Goal: Information Seeking & Learning: Learn about a topic

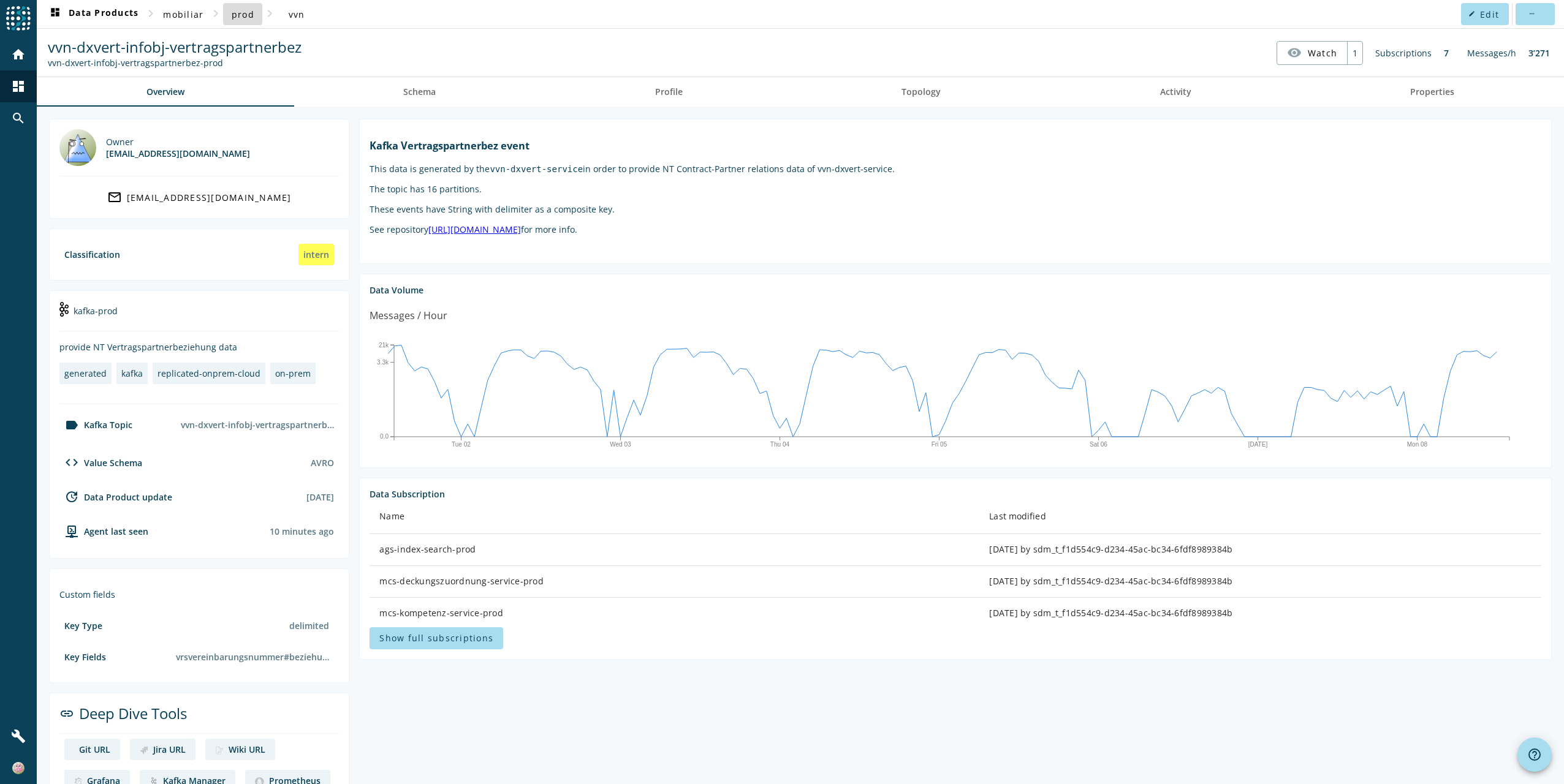
click at [242, 15] on span "prod" at bounding box center [243, 14] width 23 height 11
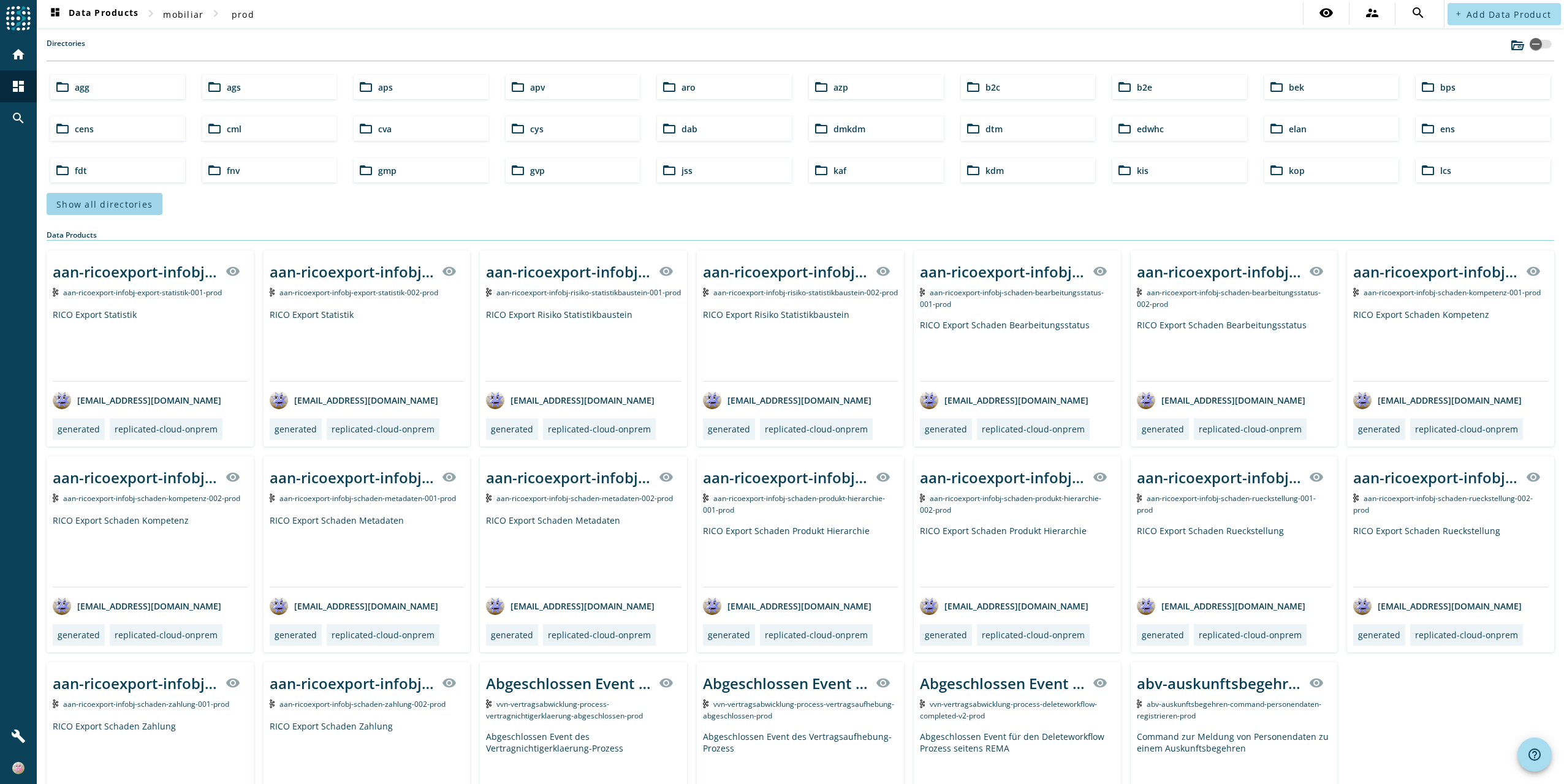
click at [116, 204] on span "Show all directories" at bounding box center [105, 204] width 97 height 11
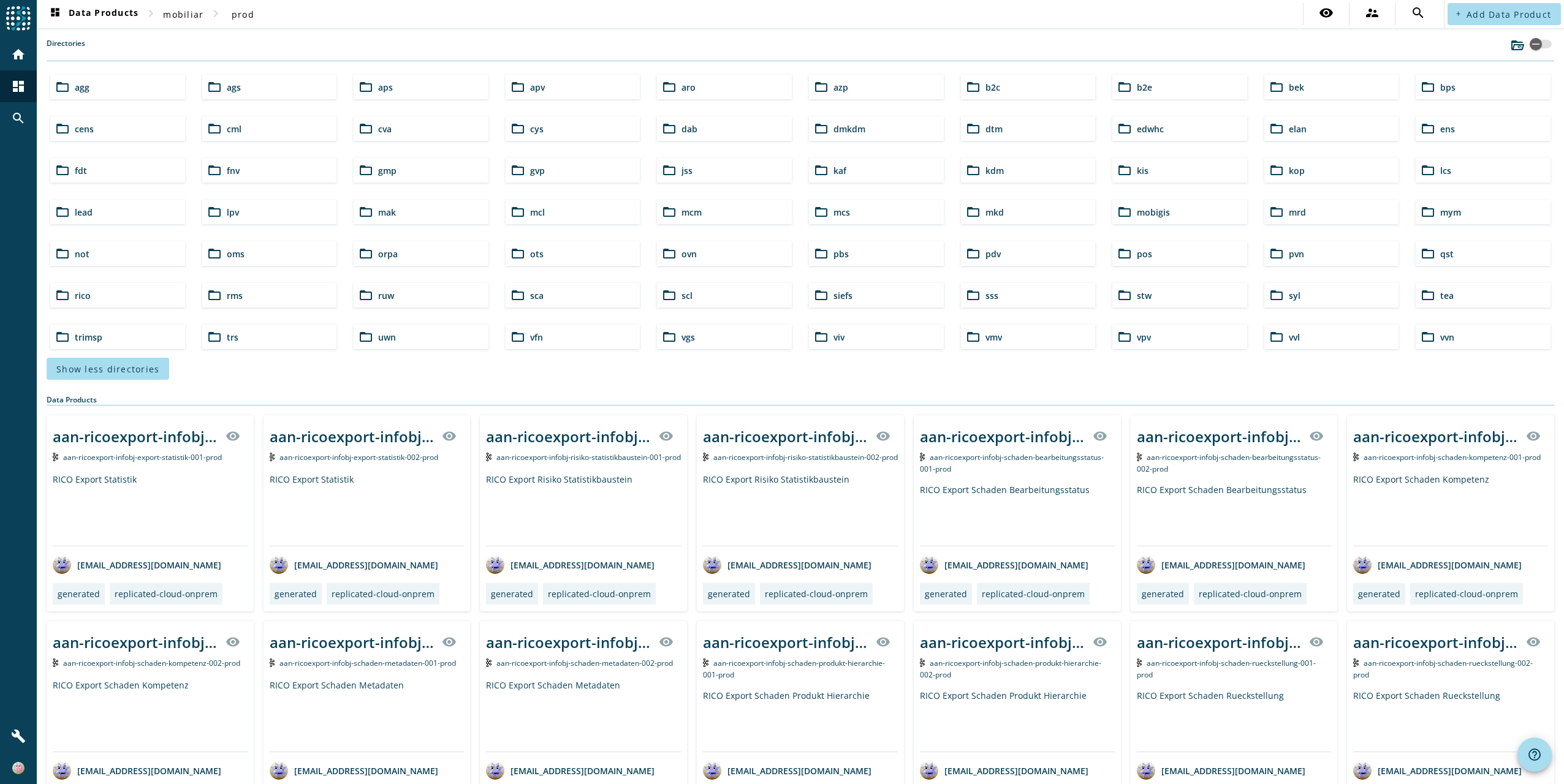
click at [384, 251] on span "orpa" at bounding box center [388, 253] width 20 height 11
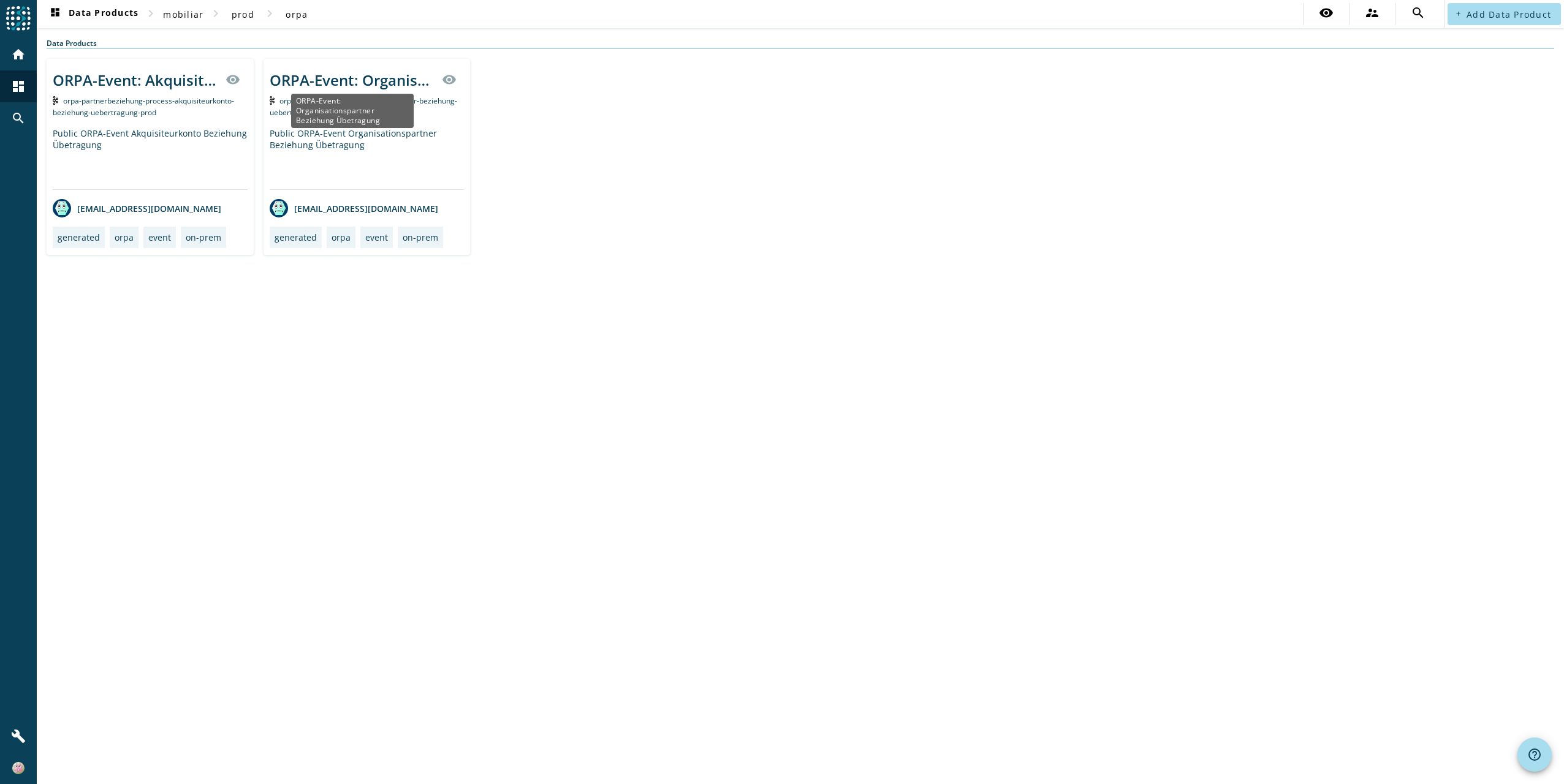
click at [324, 77] on div "ORPA-Event: Organisationspartner Beziehung Übetragung" at bounding box center [352, 80] width 165 height 20
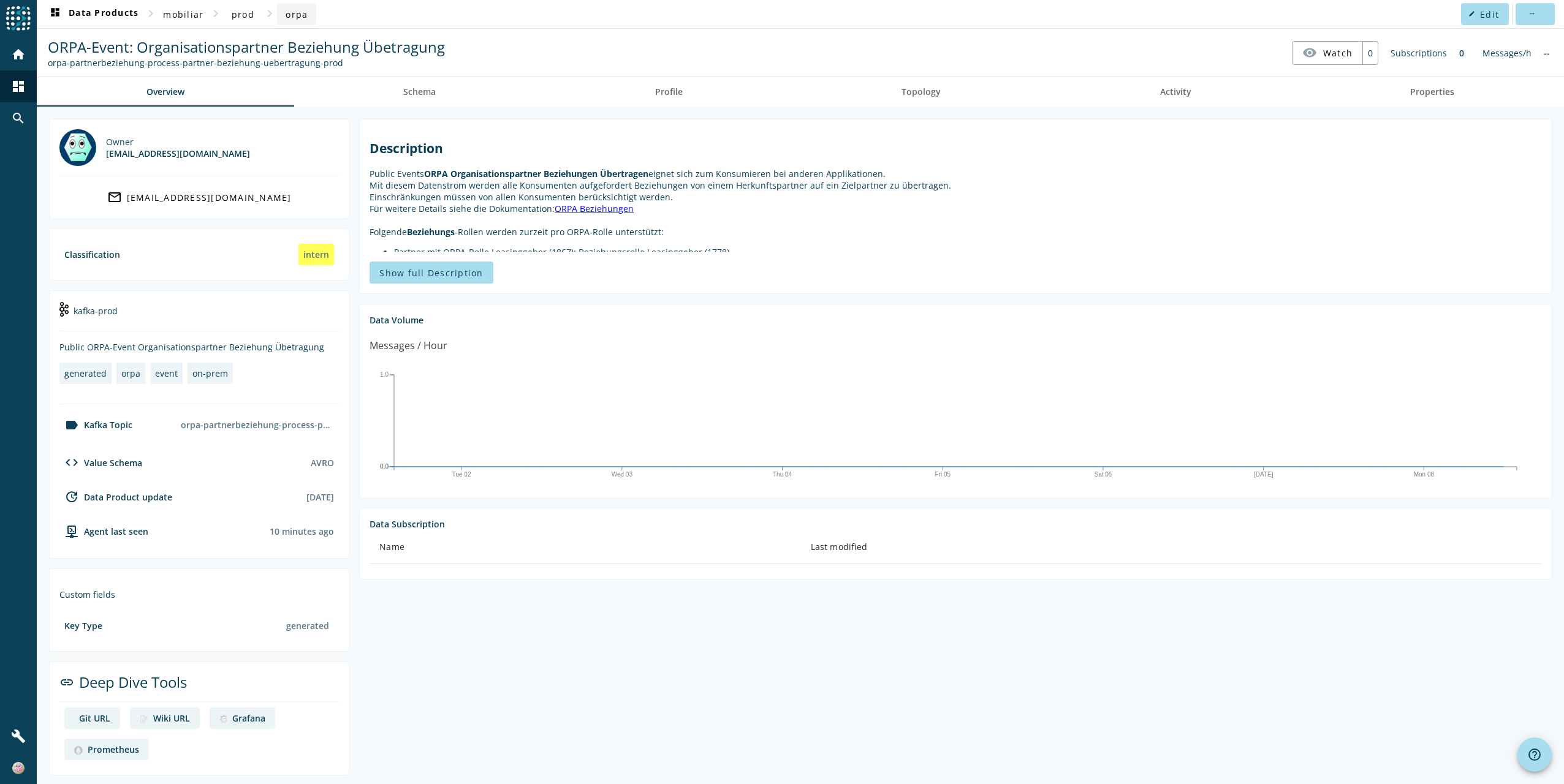
click at [300, 17] on span "orpa" at bounding box center [296, 14] width 22 height 11
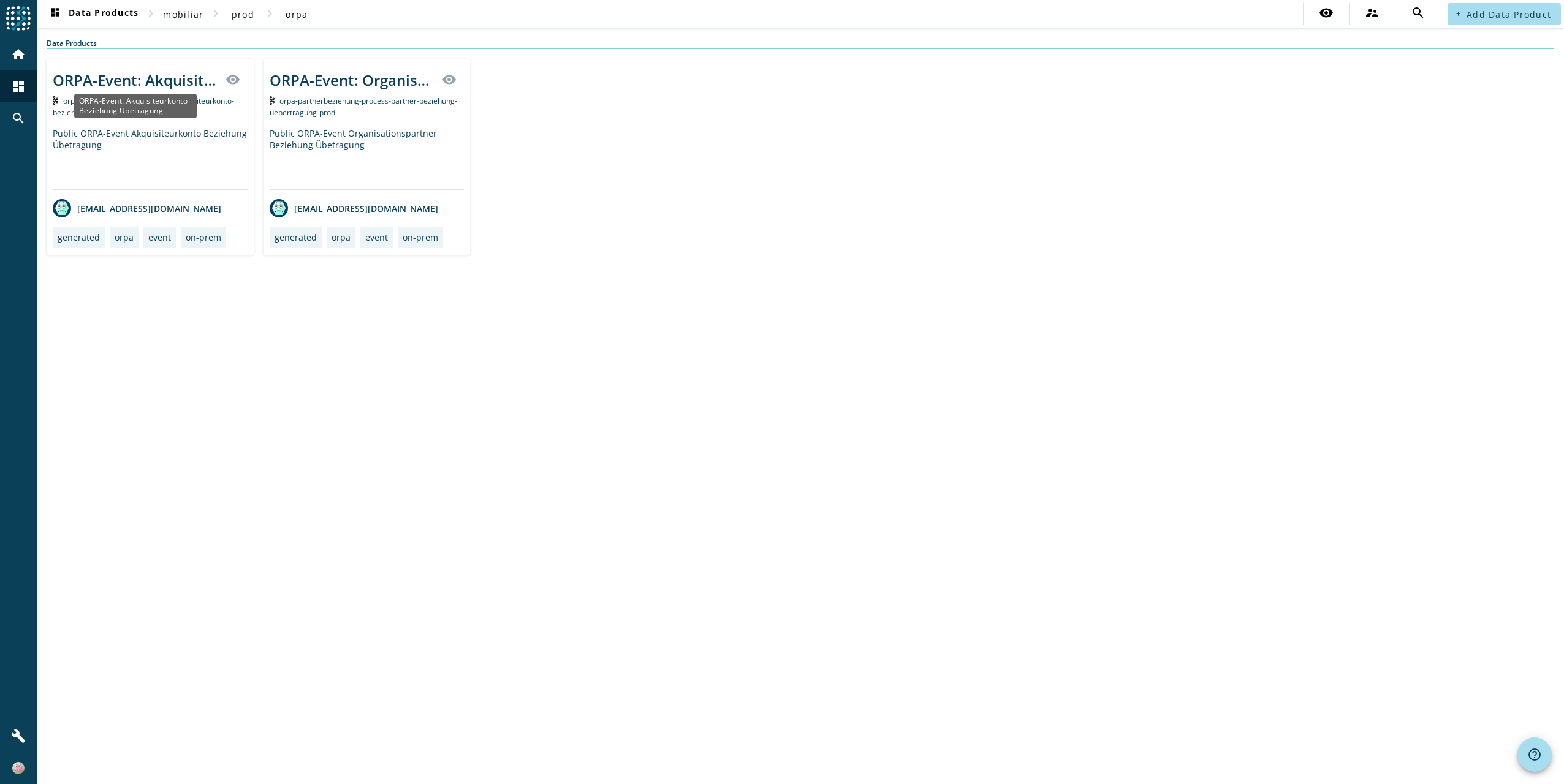
click at [112, 81] on div "ORPA-Event: Akquisiteurkonto Beziehung Übetragung" at bounding box center [135, 80] width 165 height 20
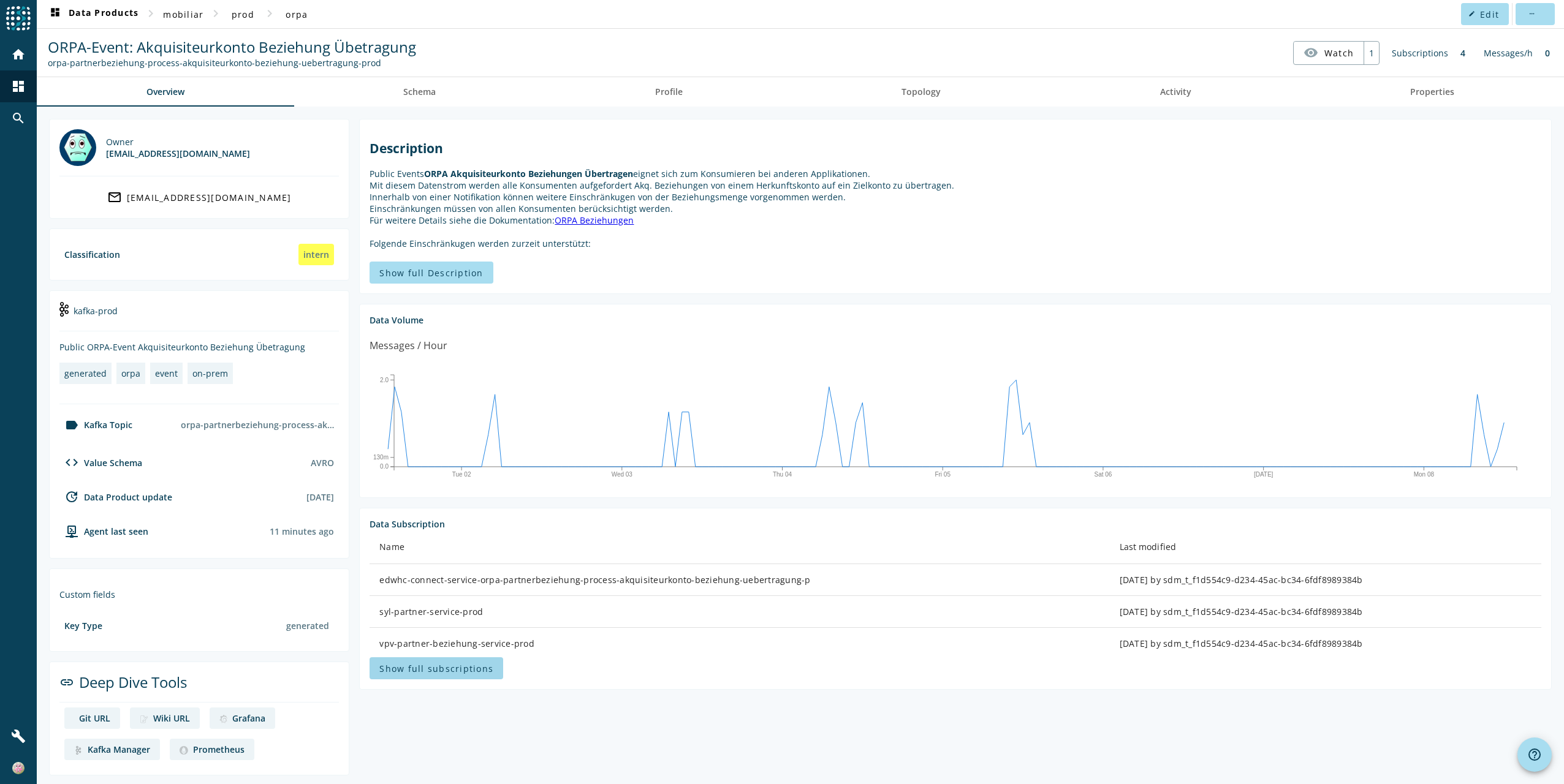
click at [429, 663] on span "Show full subscriptions" at bounding box center [436, 668] width 114 height 11
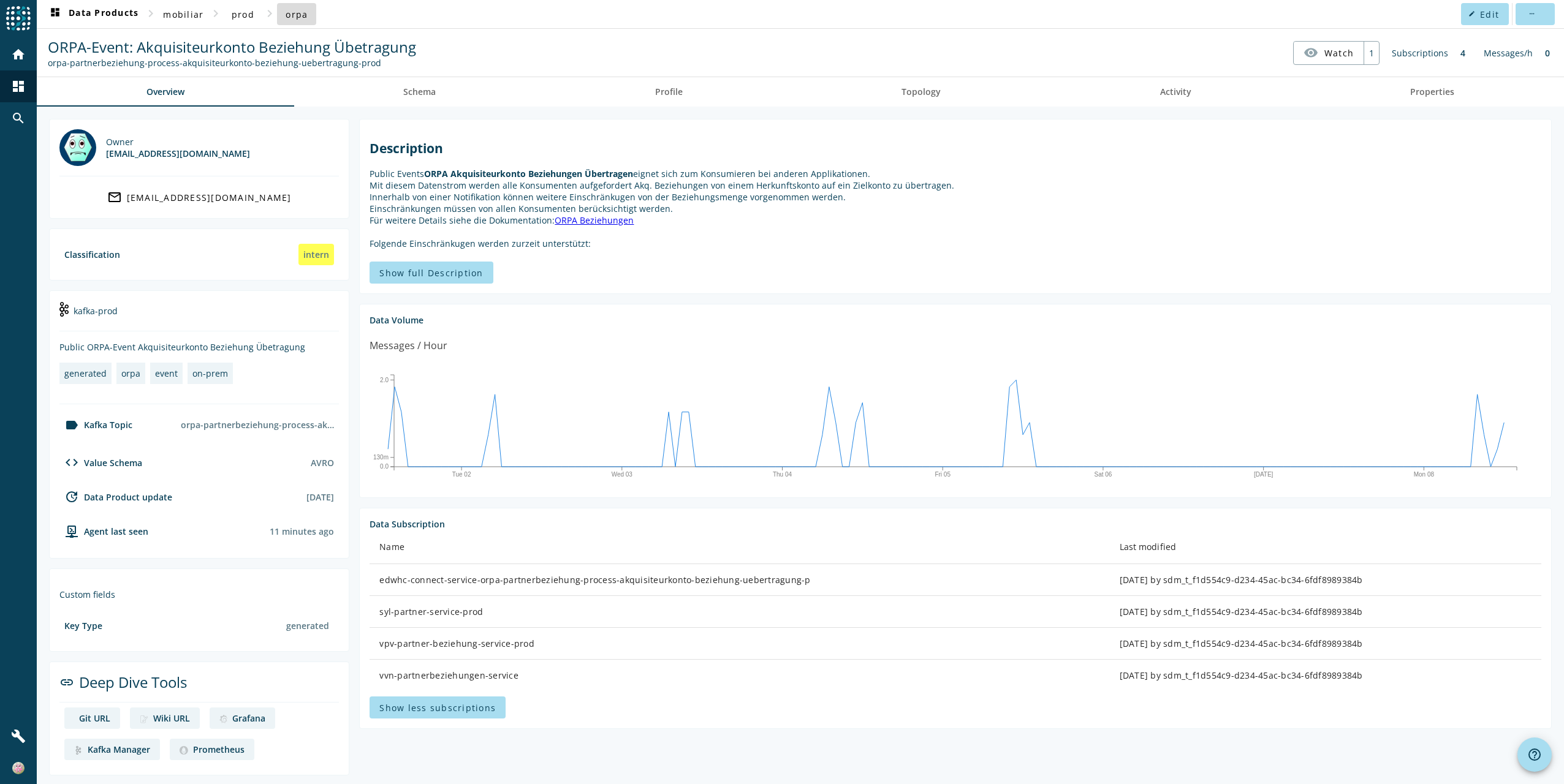
click at [299, 16] on span "orpa" at bounding box center [296, 14] width 22 height 11
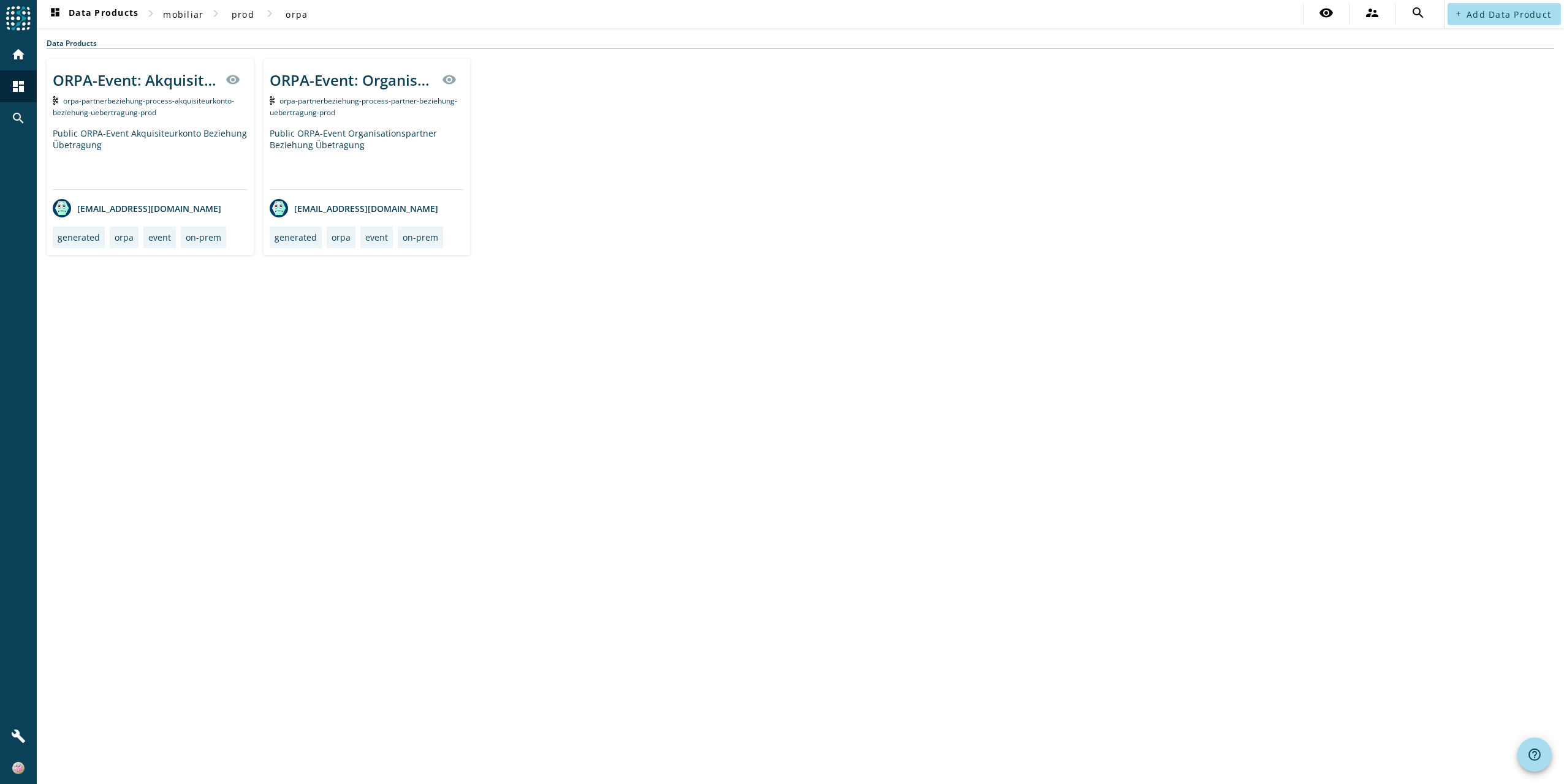
click at [321, 136] on div "Public ORPA-Event Organisationspartner Beziehung Übetragung" at bounding box center [367, 158] width 195 height 62
